Goal: Information Seeking & Learning: Learn about a topic

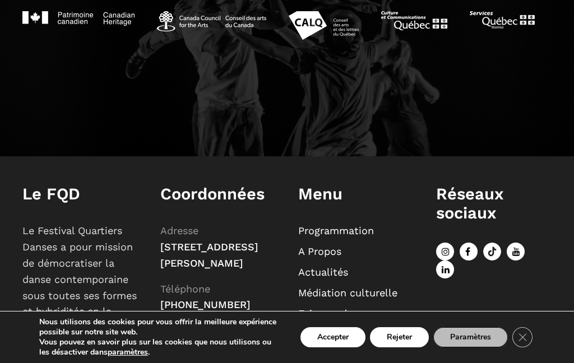
scroll to position [1213, 0]
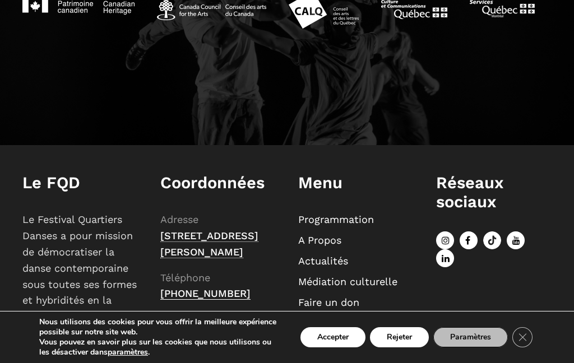
click at [364, 223] on link "Programmation" at bounding box center [336, 220] width 76 height 12
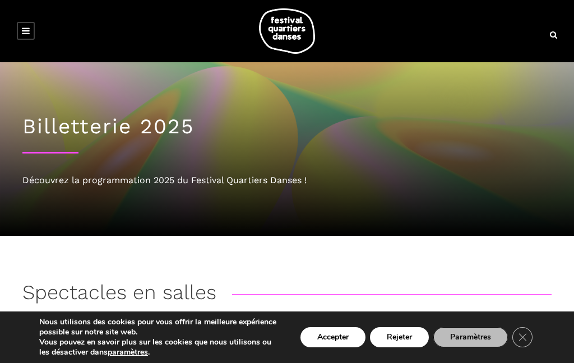
click at [518, 335] on icon "Close GDPR Cookie Banner" at bounding box center [523, 337] width 20 height 17
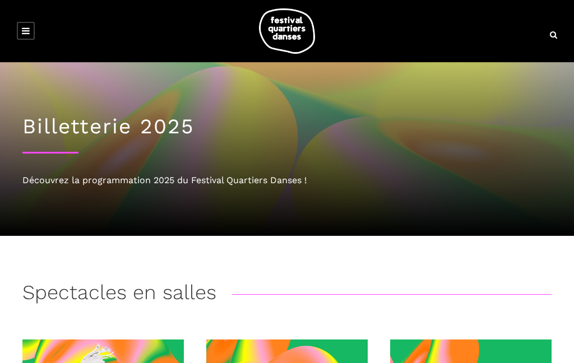
click at [32, 39] on link at bounding box center [26, 31] width 18 height 18
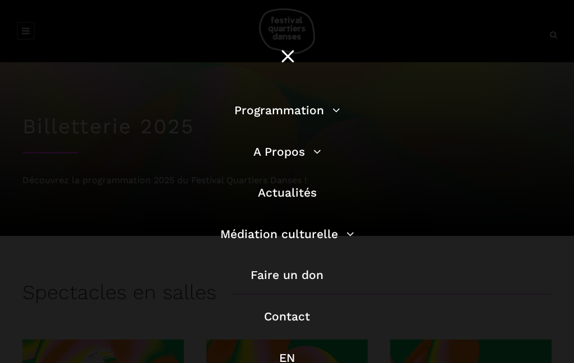
click at [278, 108] on link "Programmation" at bounding box center [287, 110] width 106 height 14
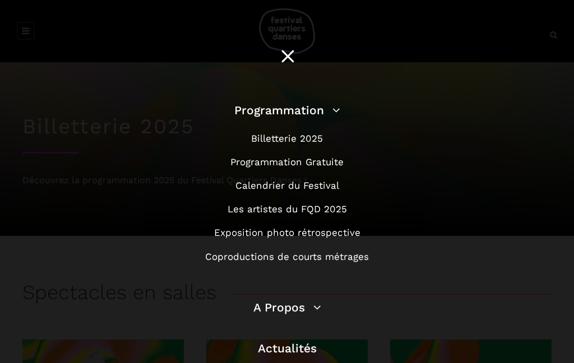
click at [255, 162] on link "Programmation Gratuite" at bounding box center [287, 161] width 113 height 11
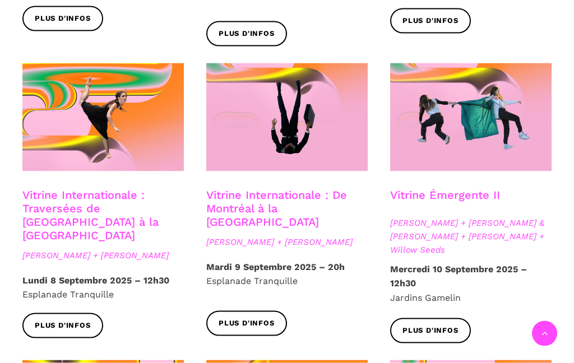
scroll to position [902, 0]
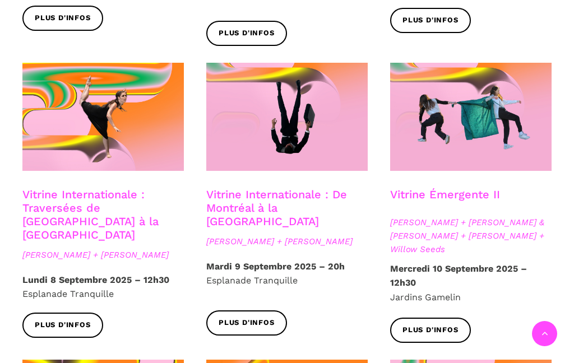
click at [511, 216] on span "Anna Vauquier + Lara & Jhazza + Vincent Lacasse + Willow Seeds" at bounding box center [471, 236] width 162 height 40
click at [476, 188] on link "Vitrine Émergente II" at bounding box center [445, 194] width 110 height 13
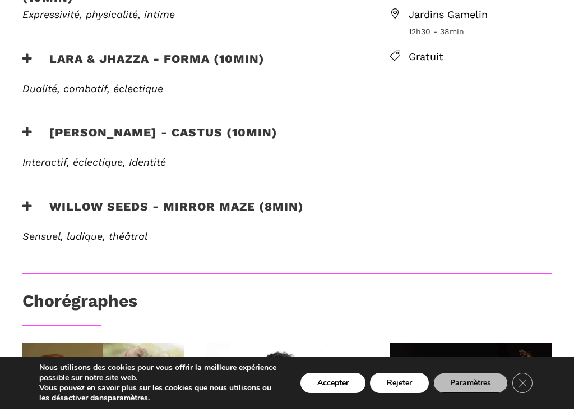
scroll to position [463, 0]
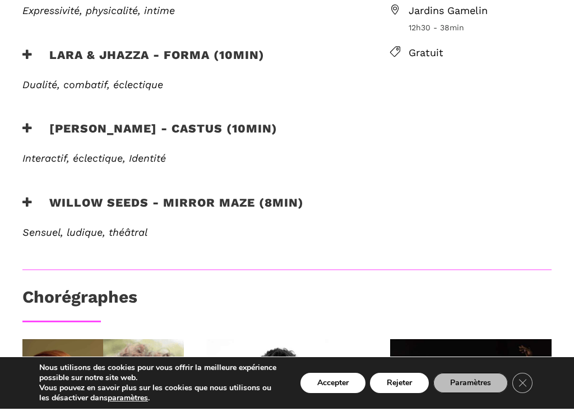
click at [21, 190] on div "EN SAVOIR PLUS" at bounding box center [188, 198] width 354 height 17
click at [29, 208] on icon at bounding box center [27, 214] width 10 height 12
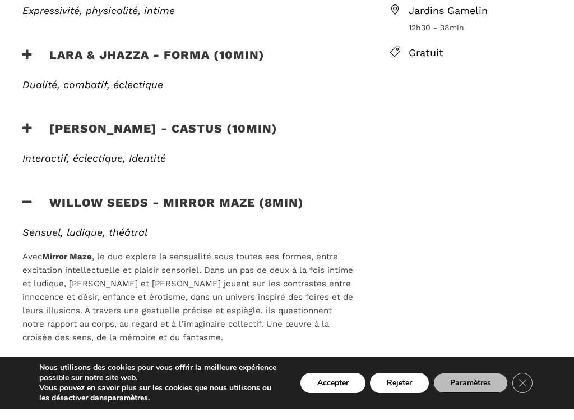
click at [24, 190] on div "EN SAVOIR PLUS" at bounding box center [188, 198] width 354 height 17
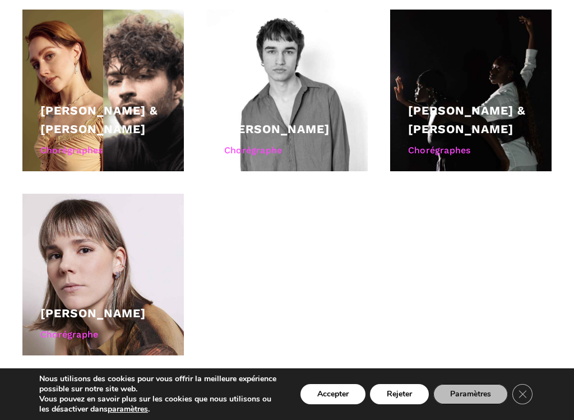
scroll to position [905, 0]
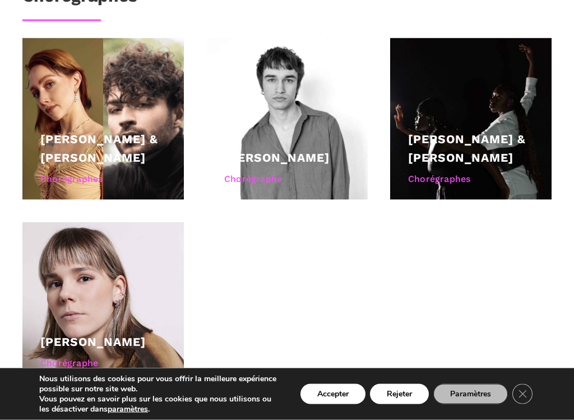
click at [68, 132] on link "[PERSON_NAME] & [PERSON_NAME]" at bounding box center [99, 148] width 118 height 33
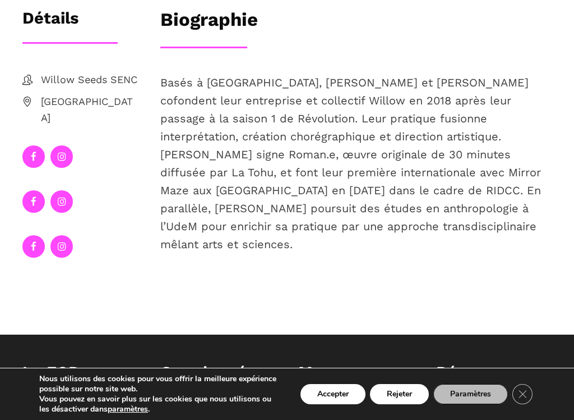
scroll to position [312, 0]
